Goal: Communication & Community: Connect with others

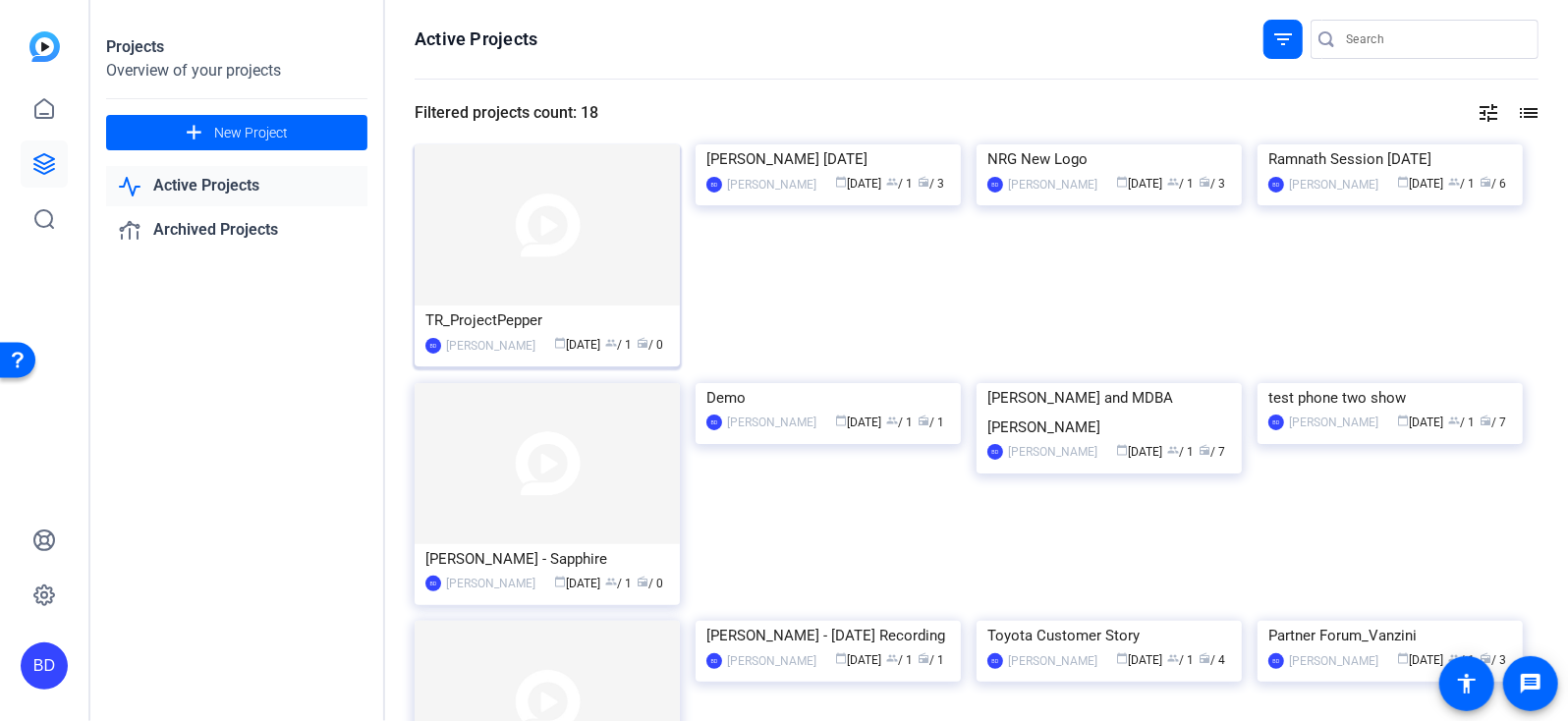
click at [515, 206] on img at bounding box center [547, 225] width 265 height 161
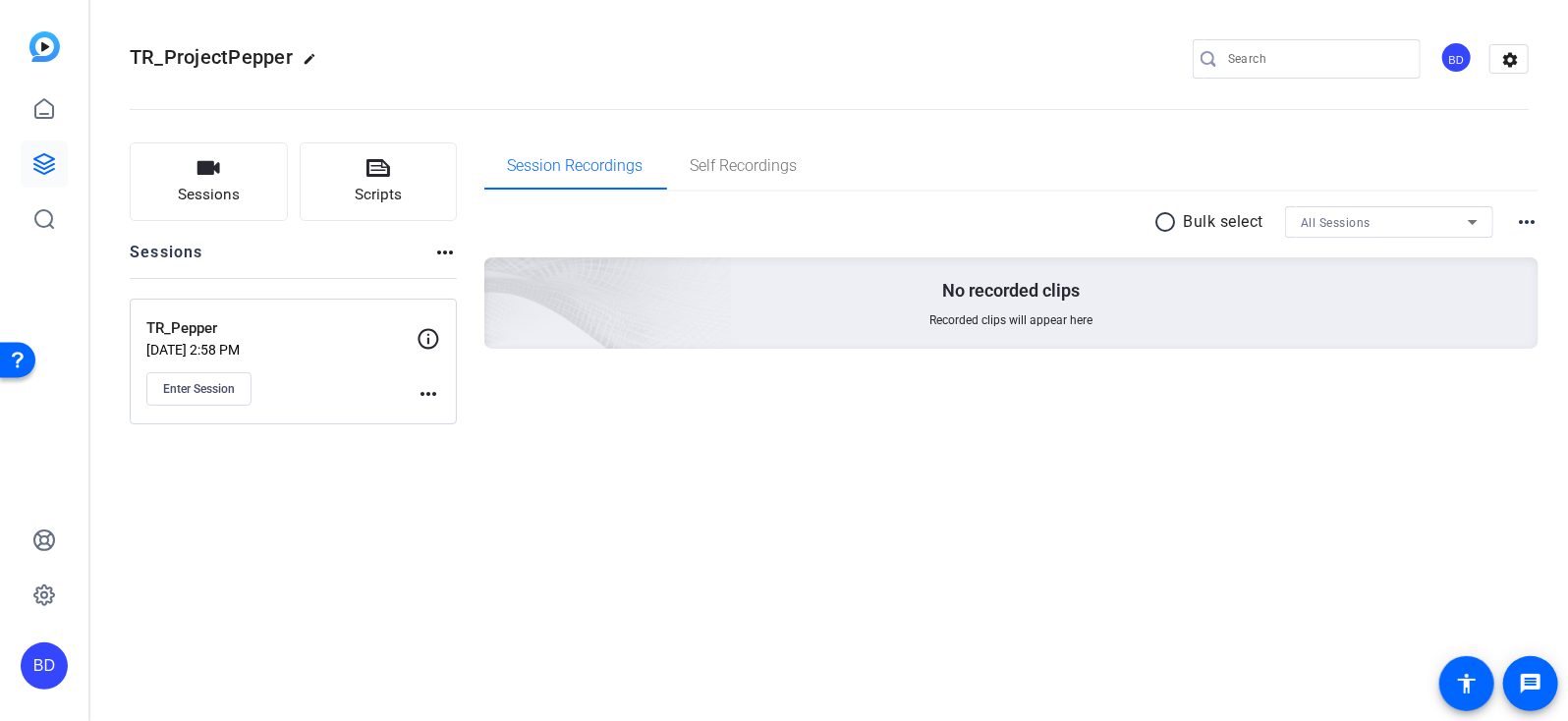
click at [170, 370] on div "TR_Pepper Aug 11, 2025 @ 2:58 PM Enter Session" at bounding box center [281, 361] width 270 height 88
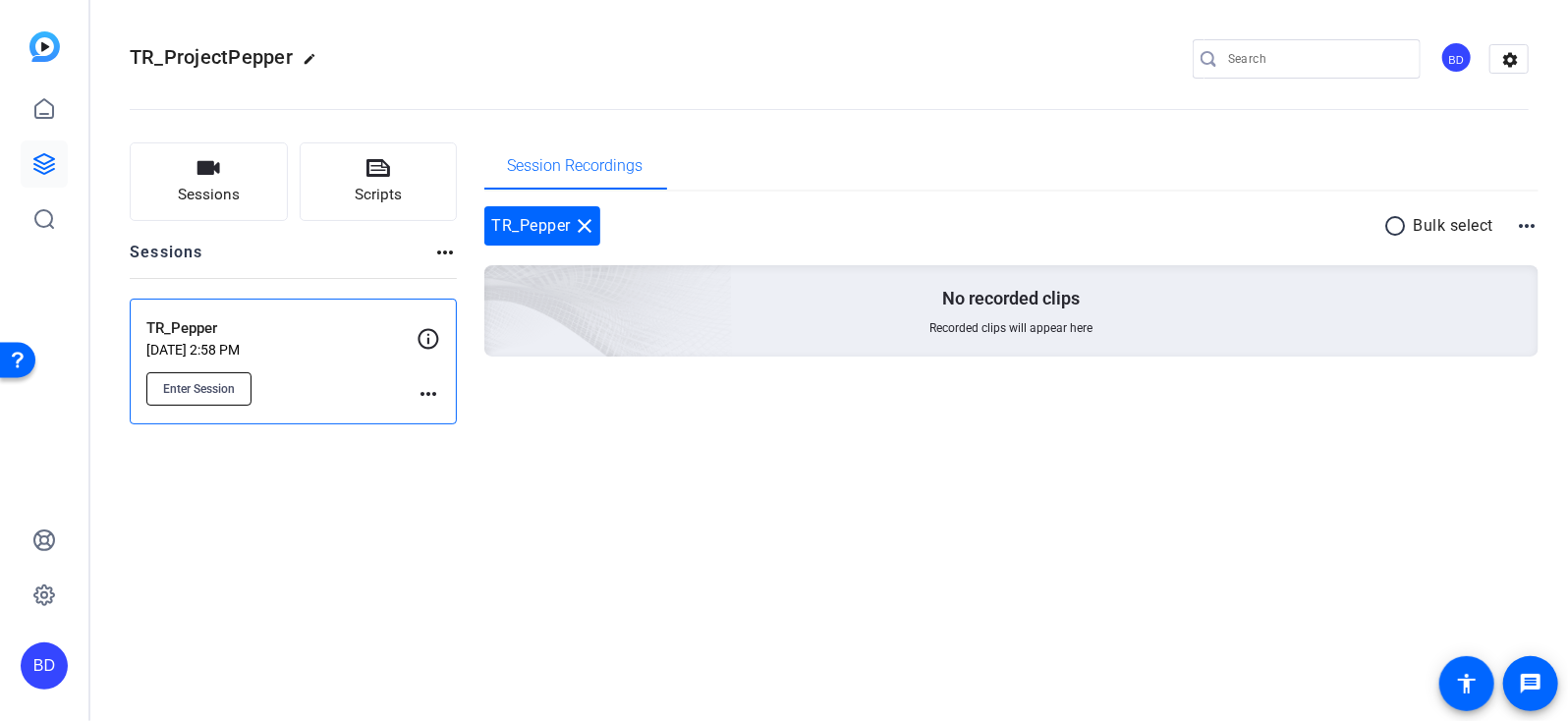
click at [174, 386] on span "Enter Session" at bounding box center [199, 389] width 71 height 16
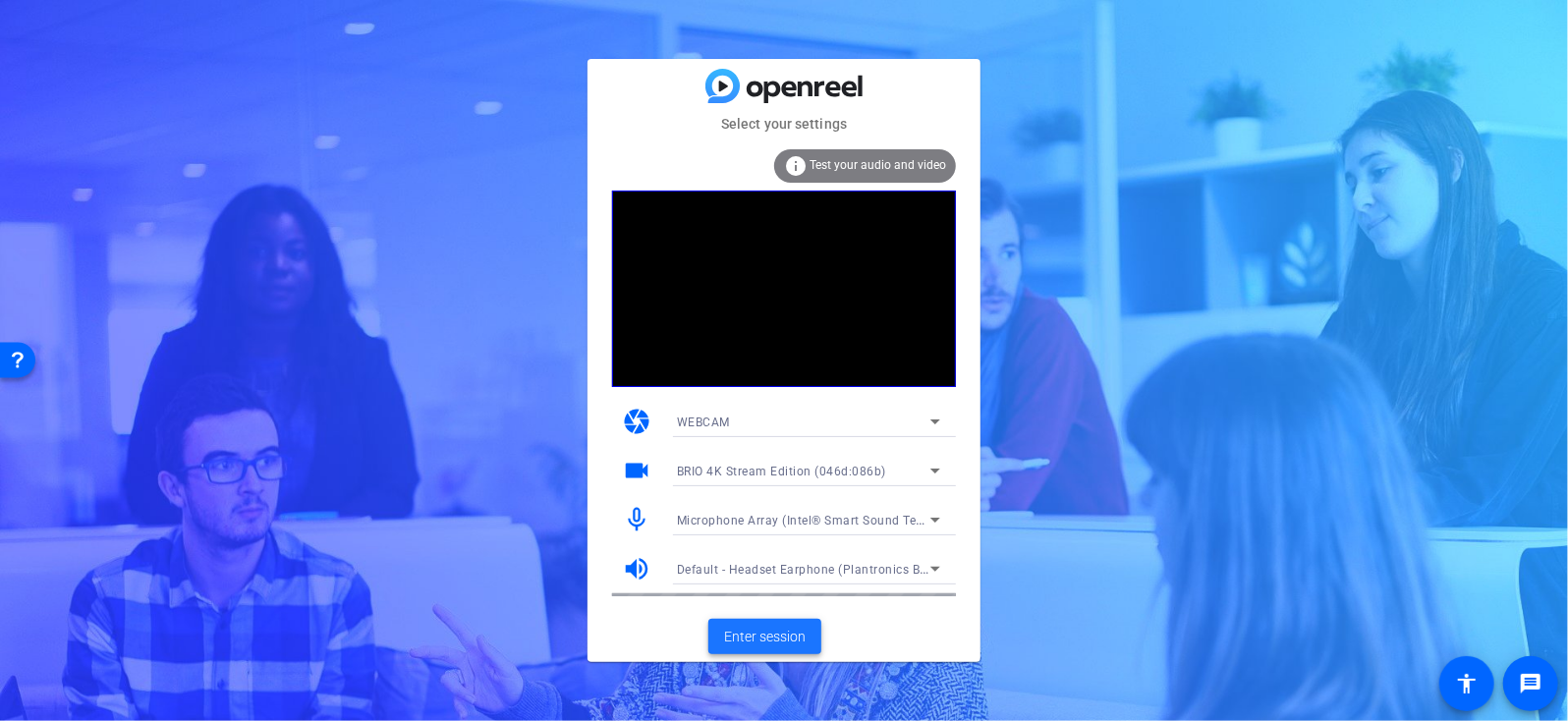
click at [774, 637] on span "Enter session" at bounding box center [764, 637] width 81 height 21
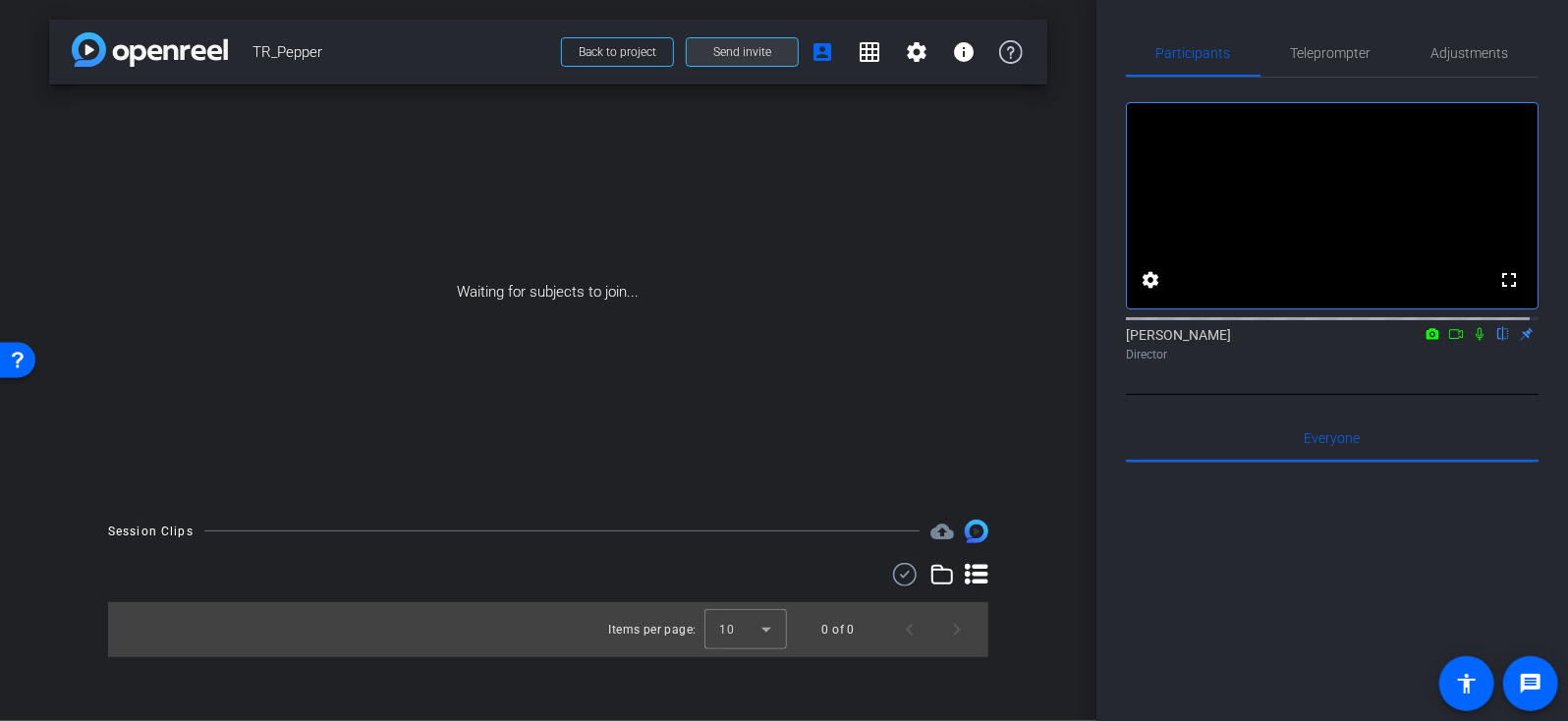
click at [708, 56] on span at bounding box center [742, 52] width 111 height 48
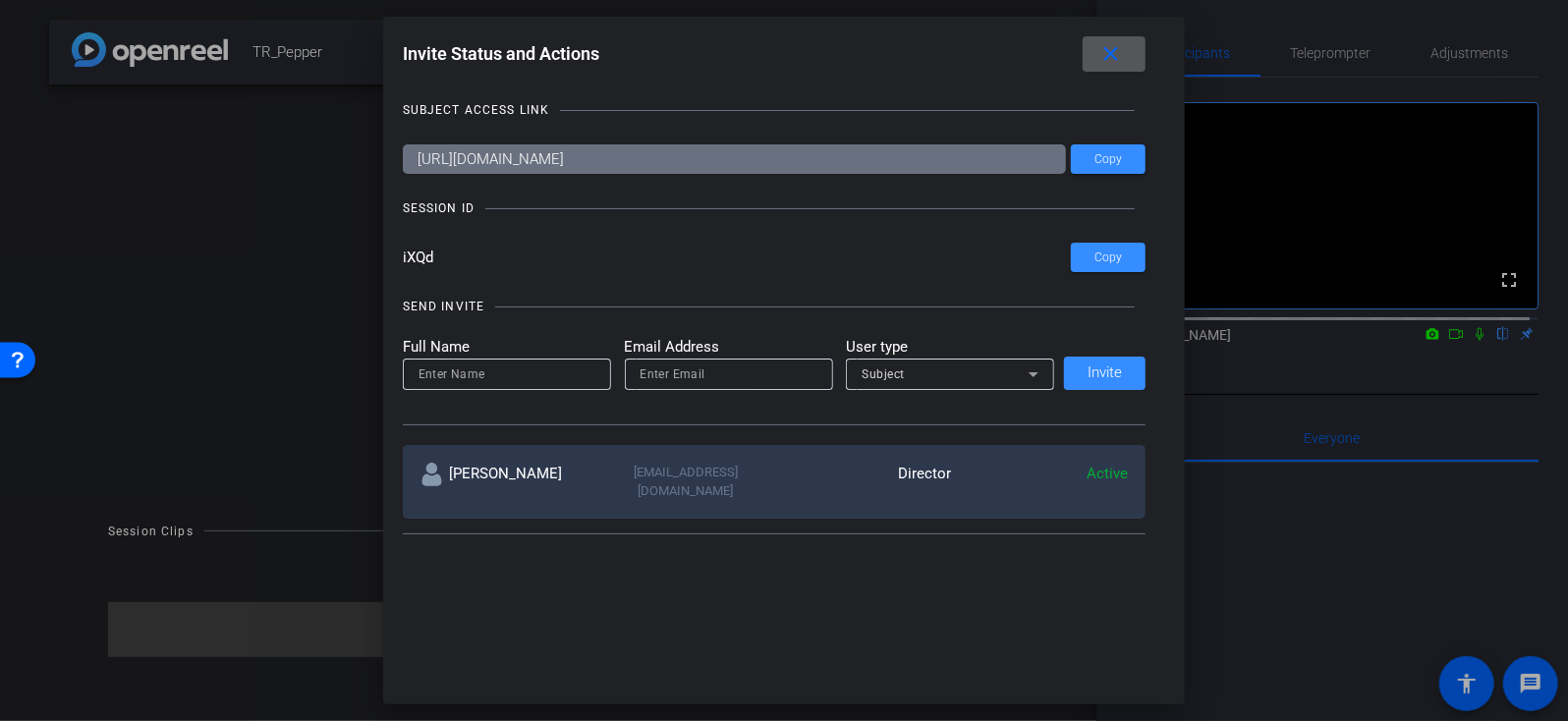
click at [491, 374] on input at bounding box center [507, 374] width 177 height 24
click at [690, 366] on input "email" at bounding box center [729, 374] width 177 height 24
paste input "[PERSON_NAME][EMAIL_ADDRESS][PERSON_NAME][DOMAIN_NAME]"
type input "[PERSON_NAME][EMAIL_ADDRESS][PERSON_NAME][DOMAIN_NAME]"
type input "a"
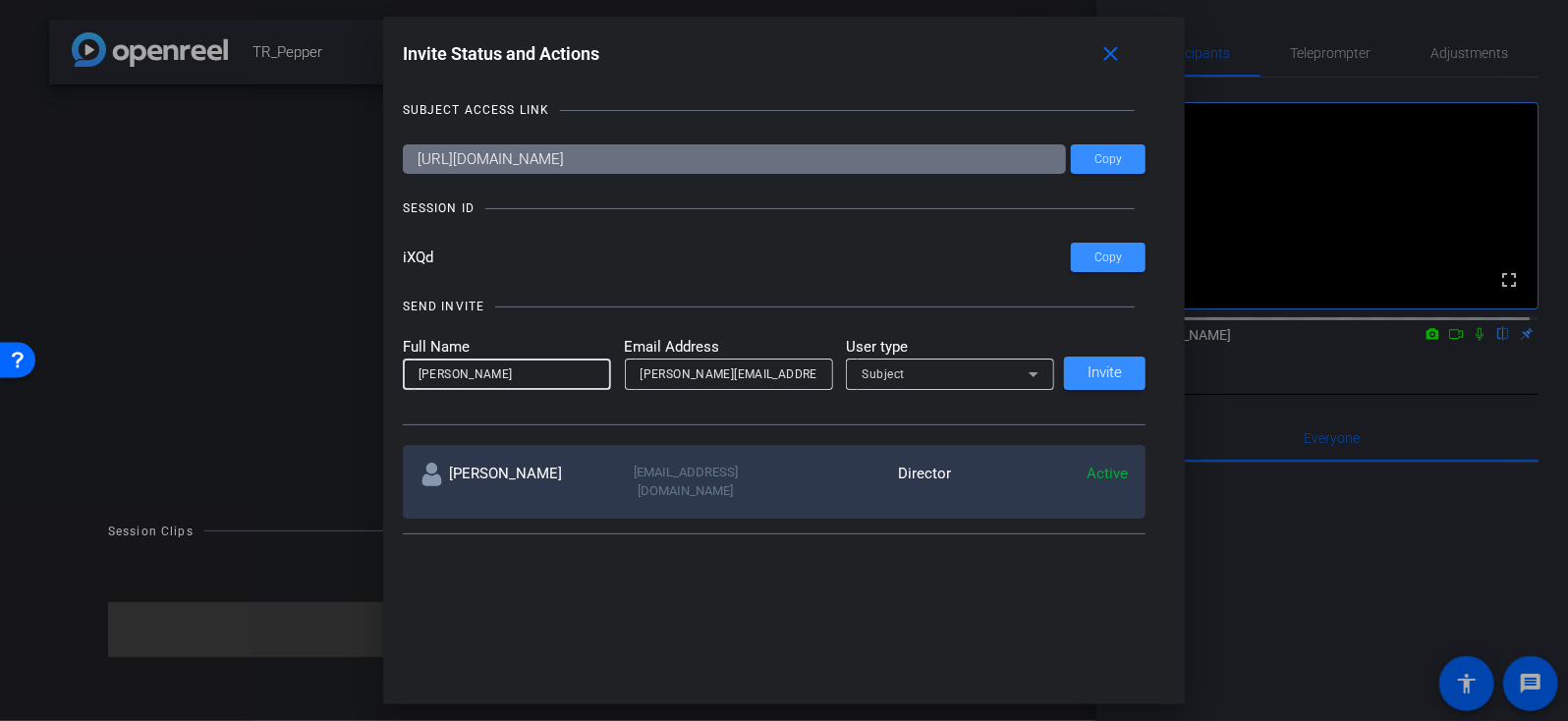
type input "[PERSON_NAME]"
click at [1088, 378] on span "Invite" at bounding box center [1105, 372] width 35 height 15
